Goal: Task Accomplishment & Management: Manage account settings

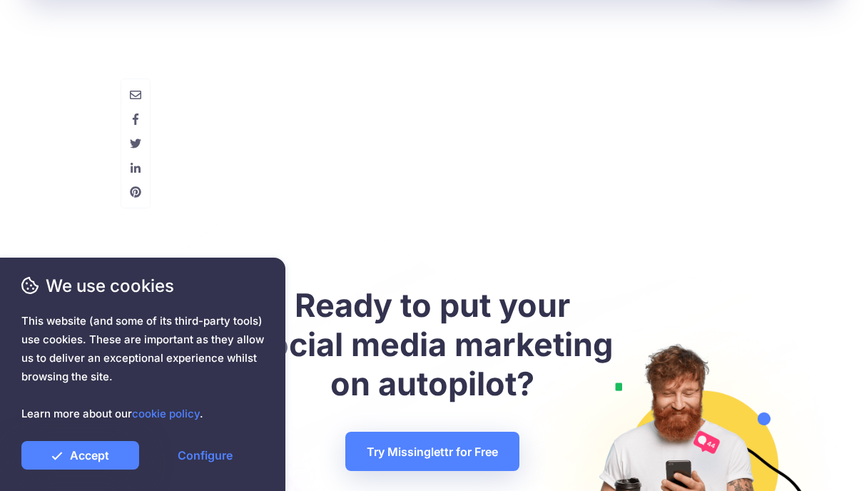
scroll to position [4205, 0]
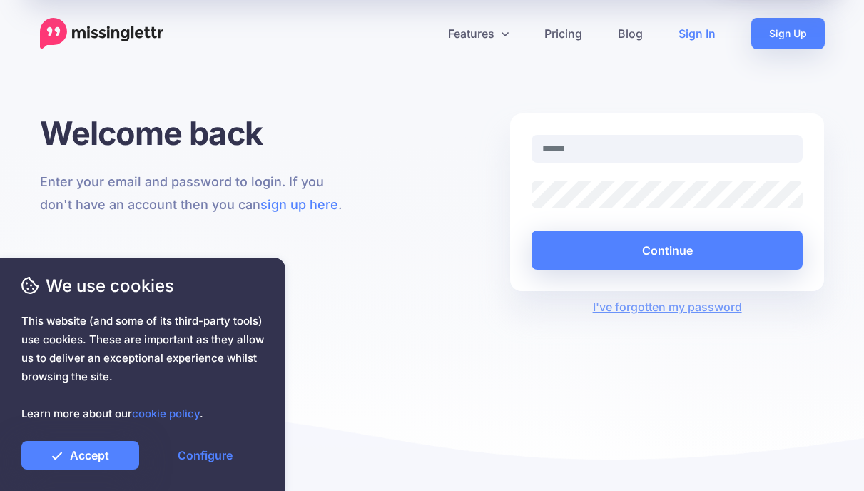
click at [576, 148] on input "text" at bounding box center [667, 149] width 272 height 28
click at [589, 148] on input "text" at bounding box center [667, 149] width 272 height 28
click at [98, 459] on link "Accept" at bounding box center [80, 455] width 118 height 29
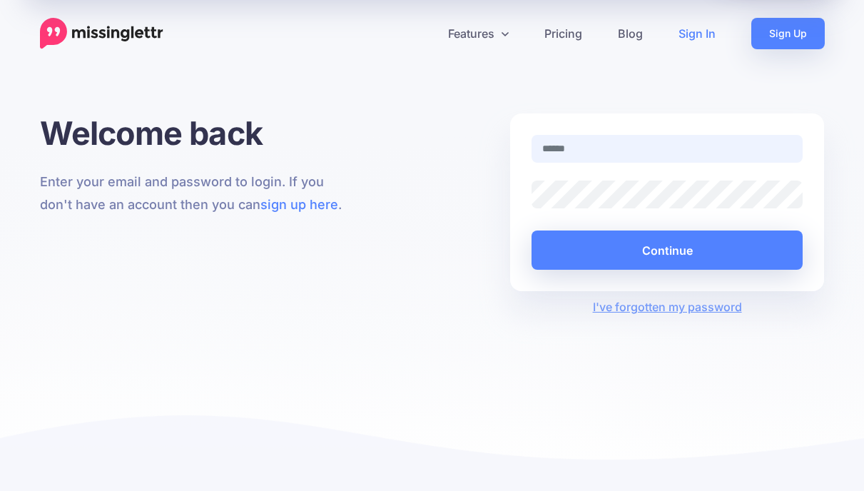
click at [560, 147] on input "text" at bounding box center [667, 149] width 272 height 28
type input "**********"
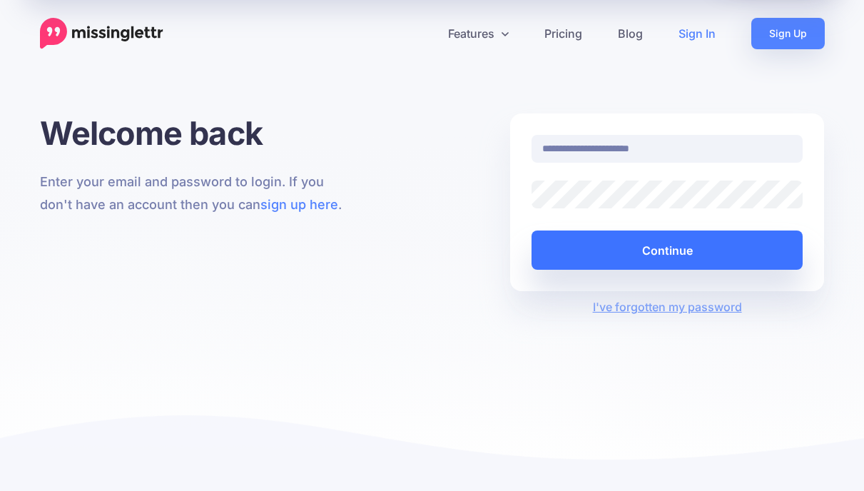
click at [634, 249] on button "Continue" at bounding box center [667, 249] width 272 height 39
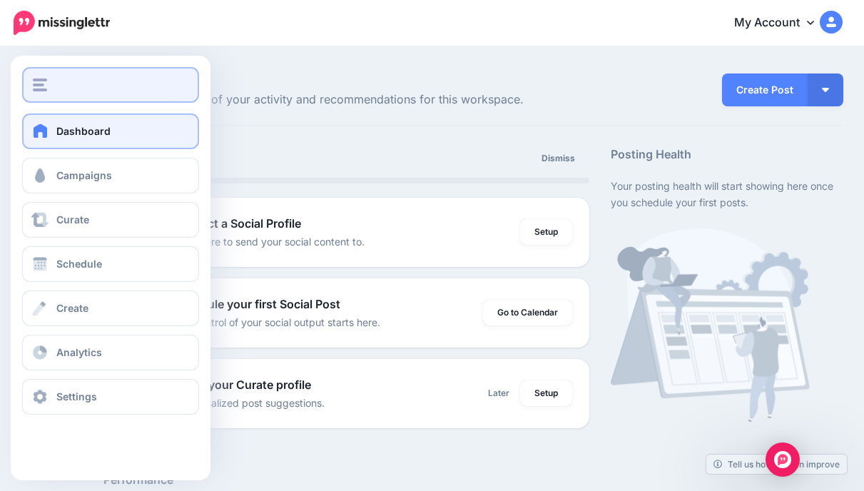
click at [101, 86] on div "button" at bounding box center [110, 84] width 155 height 13
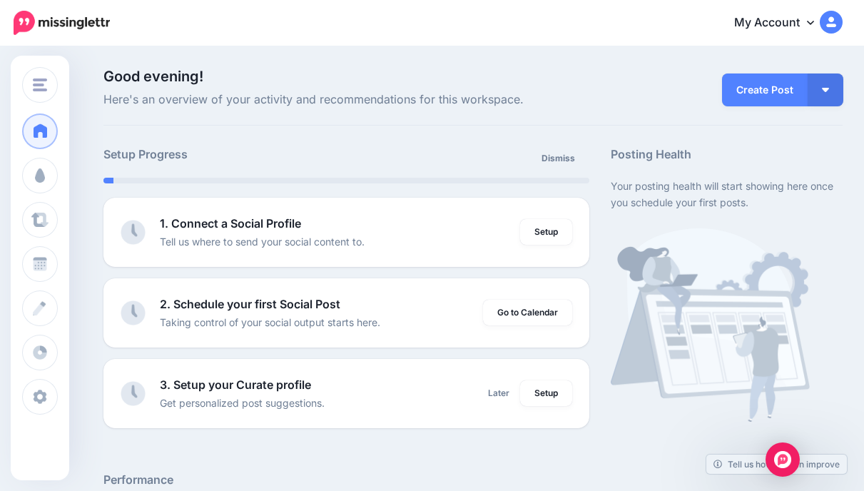
click at [814, 21] on icon at bounding box center [810, 23] width 7 height 4
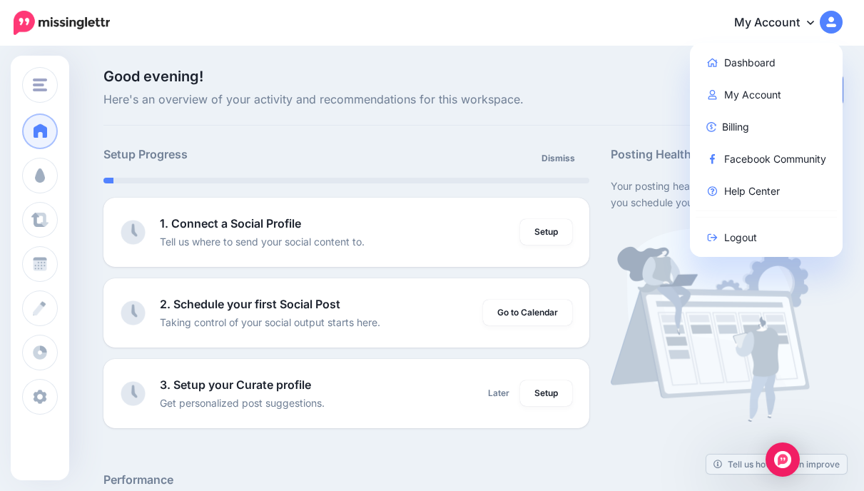
click at [546, 96] on span "Here's an overview of your activity and recommendations for this workspace." at bounding box center [346, 100] width 486 height 19
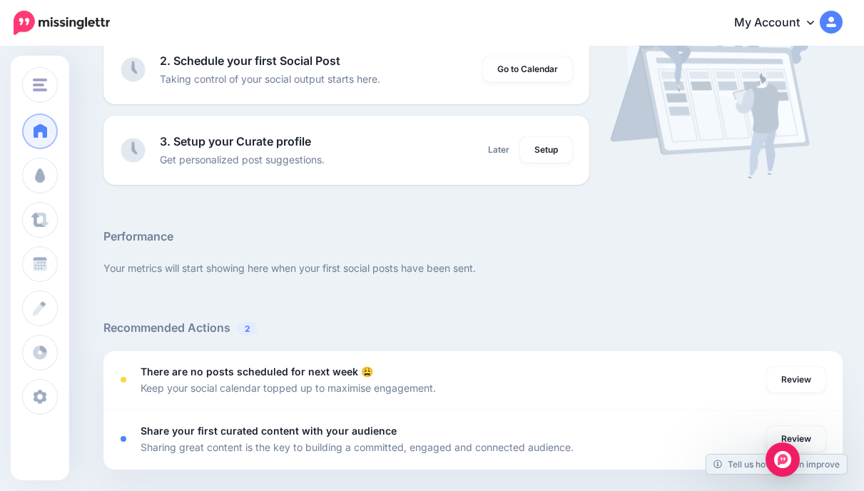
scroll to position [252, 0]
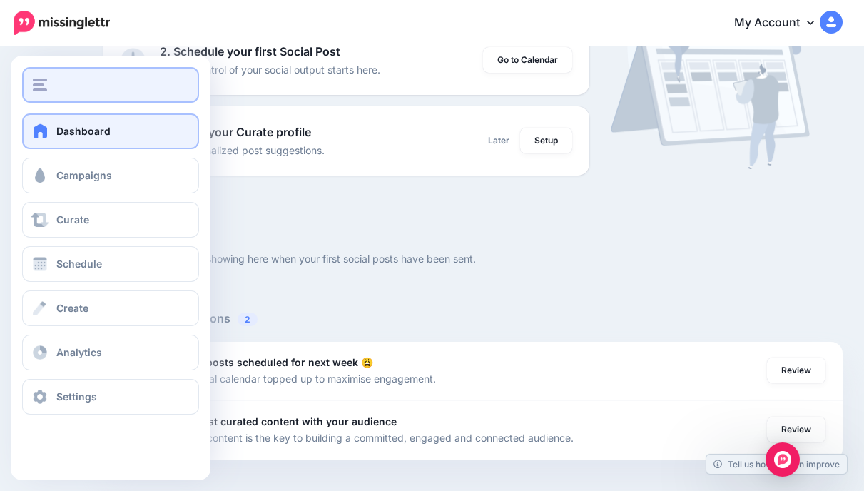
click at [64, 86] on div "button" at bounding box center [110, 84] width 155 height 13
